Goal: Task Accomplishment & Management: Manage account settings

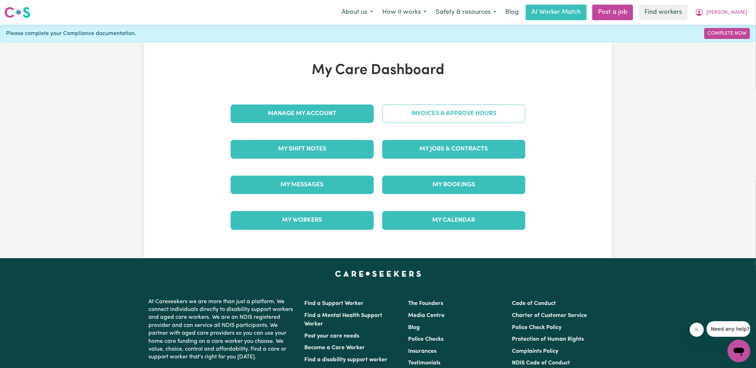
click at [419, 116] on link "Invoices & Approve Hours" at bounding box center [453, 114] width 143 height 18
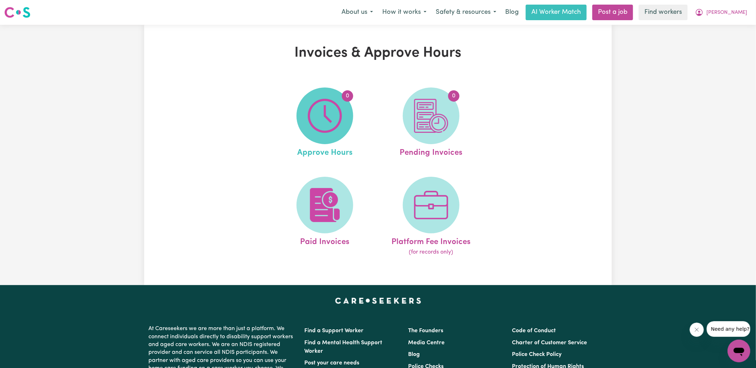
click at [326, 128] on img at bounding box center [325, 116] width 34 height 34
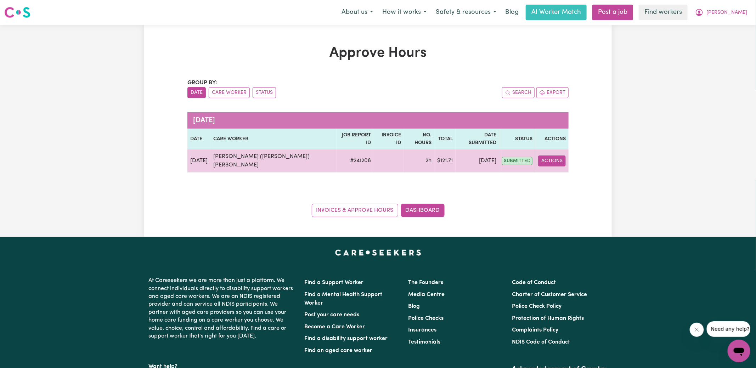
click at [556, 156] on button "Actions" at bounding box center [552, 161] width 28 height 11
click at [557, 170] on link "View Job Report" at bounding box center [569, 177] width 61 height 14
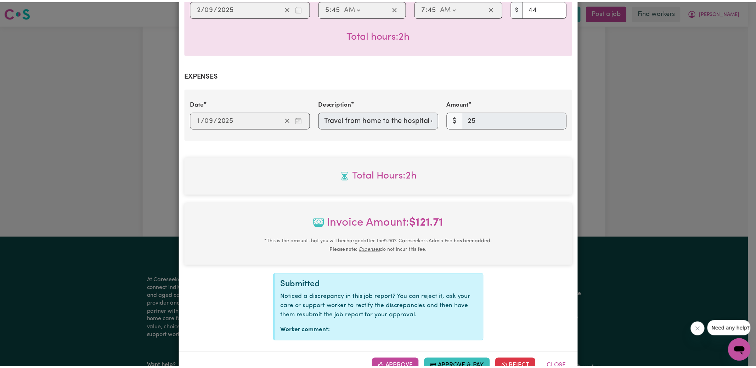
scroll to position [230, 0]
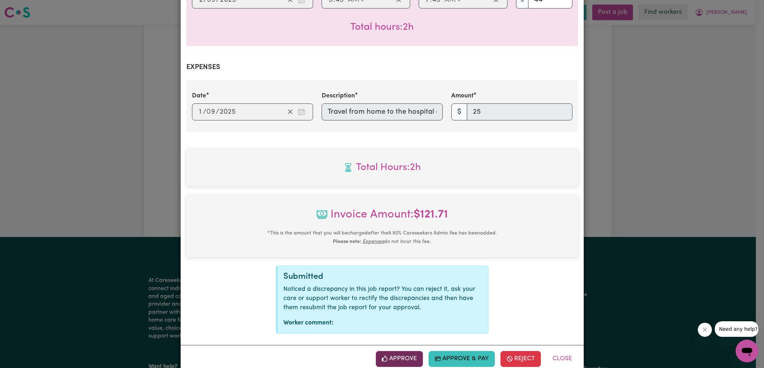
click at [406, 351] on button "Approve" at bounding box center [399, 359] width 47 height 16
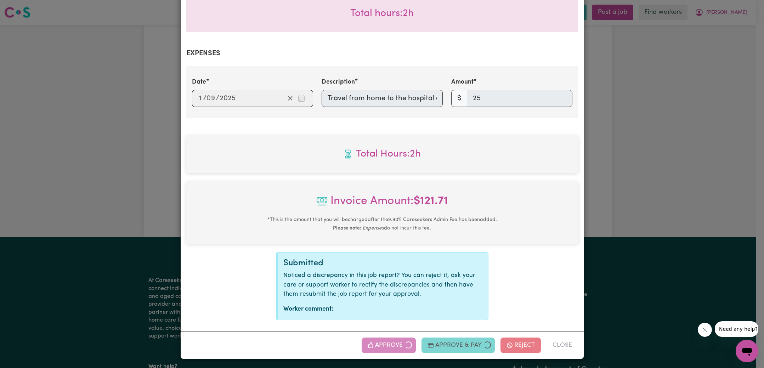
click at [654, 161] on div "Job Report # 241208 - [PERSON_NAME] ([PERSON_NAME]) [PERSON_NAME] Summary Job r…" at bounding box center [382, 184] width 764 height 368
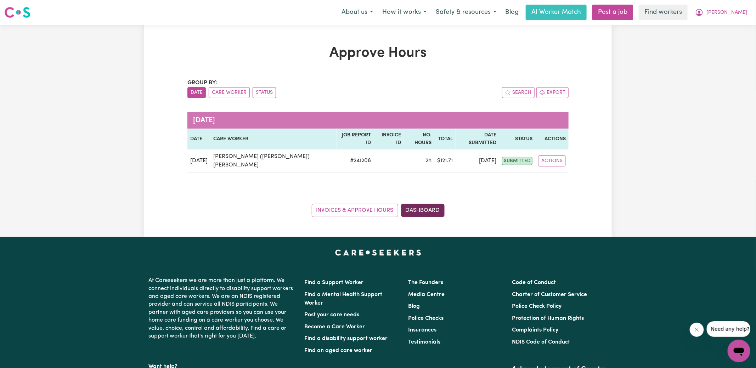
click at [427, 204] on link "Dashboard" at bounding box center [423, 210] width 44 height 13
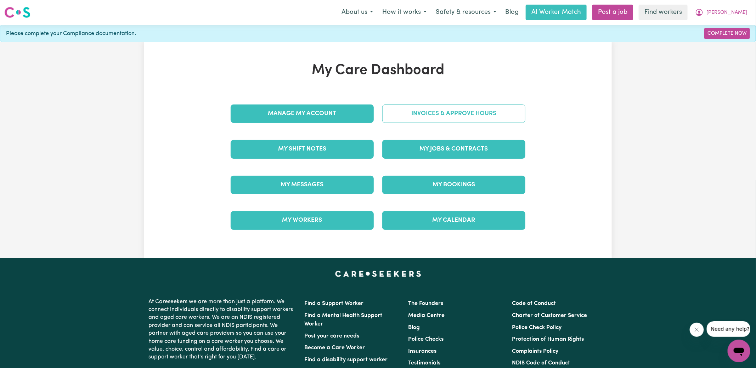
click at [432, 117] on link "Invoices & Approve Hours" at bounding box center [453, 114] width 143 height 18
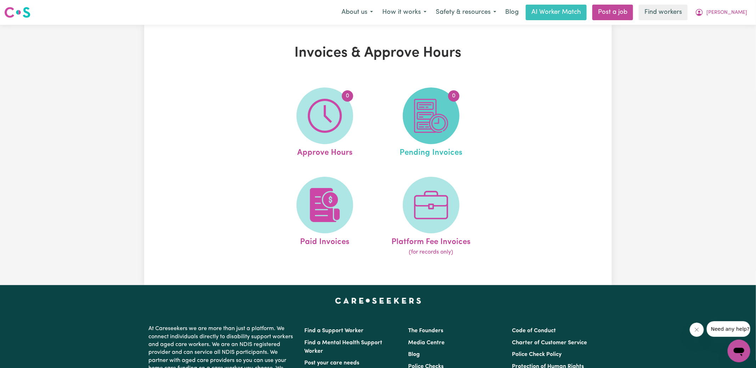
click at [434, 120] on img at bounding box center [431, 116] width 34 height 34
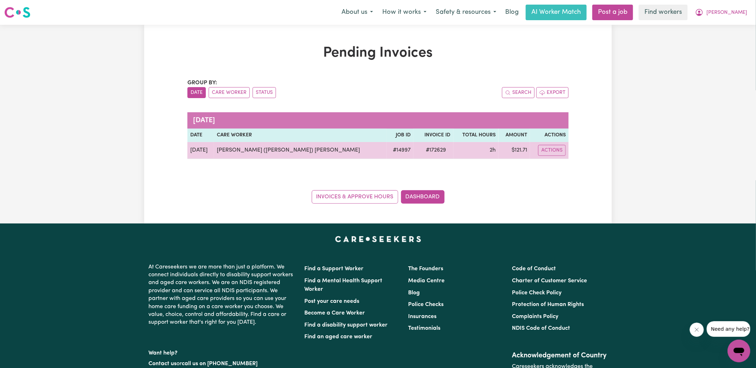
click at [422, 148] on span "# 172629" at bounding box center [436, 150] width 29 height 9
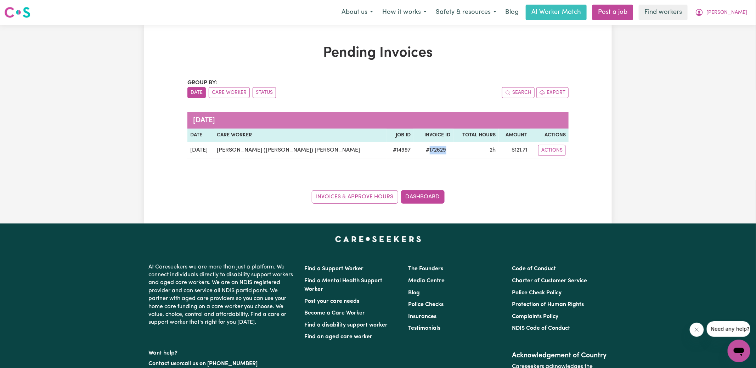
copy span "172629"
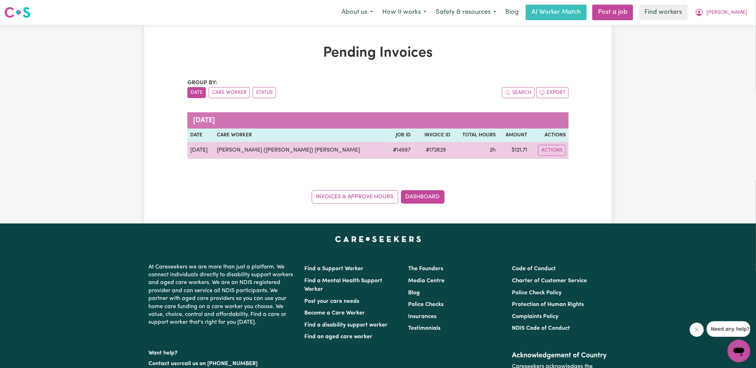
click at [513, 150] on td "$ 121.71" at bounding box center [515, 150] width 32 height 17
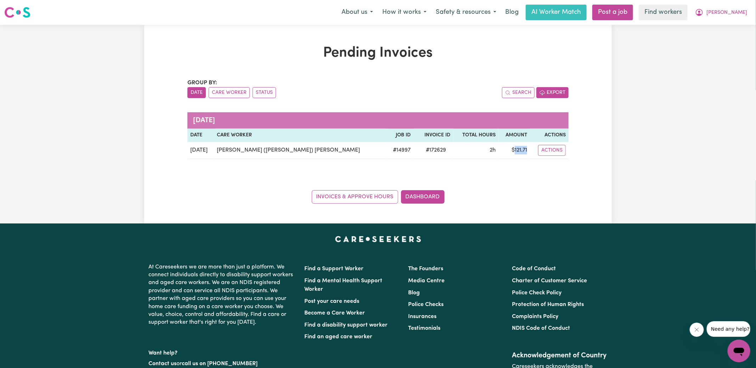
copy td "121.71"
click at [704, 11] on icon "My Account" at bounding box center [699, 12] width 9 height 9
click at [724, 39] on link "Logout" at bounding box center [724, 40] width 56 height 13
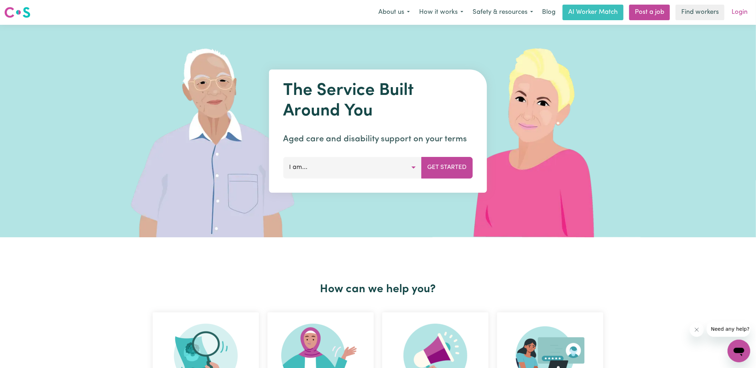
click at [740, 11] on link "Login" at bounding box center [739, 13] width 24 height 16
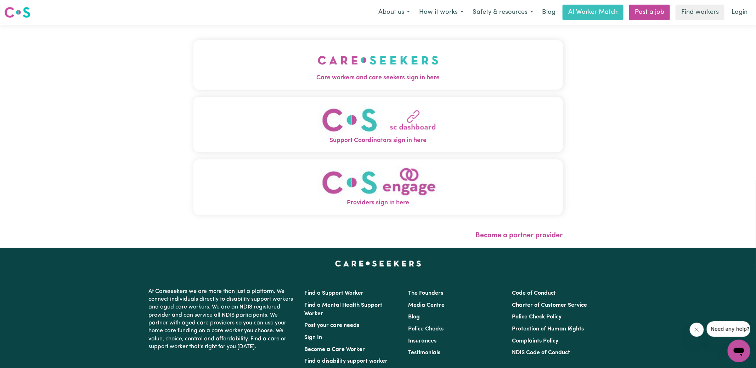
click at [392, 66] on img "Care workers and care seekers sign in here" at bounding box center [378, 60] width 121 height 26
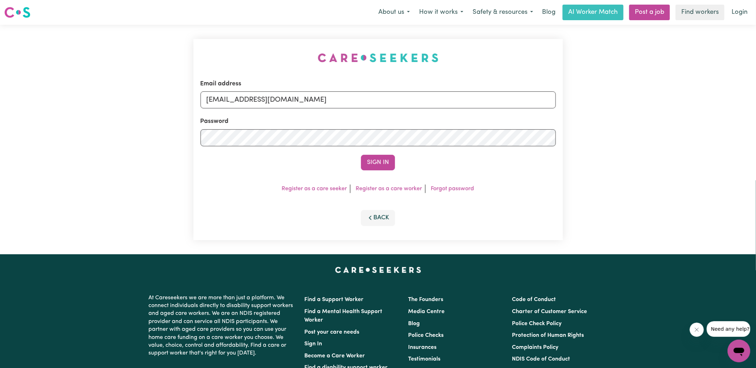
click at [188, 46] on div "Email address [EMAIL_ADDRESS][DOMAIN_NAME] Password Sign In Register as a care …" at bounding box center [378, 140] width 756 height 230
drag, startPoint x: 243, startPoint y: 100, endPoint x: 613, endPoint y: 145, distance: 373.0
click at [613, 145] on div "Email address [EMAIL_ADDRESS][DOMAIN_NAME] Password Sign In Register as a care …" at bounding box center [378, 140] width 756 height 230
type input "[EMAIL_ADDRESS][DOMAIN_NAME]"
click at [361, 155] on button "Sign In" at bounding box center [378, 163] width 34 height 16
